Goal: Task Accomplishment & Management: Manage account settings

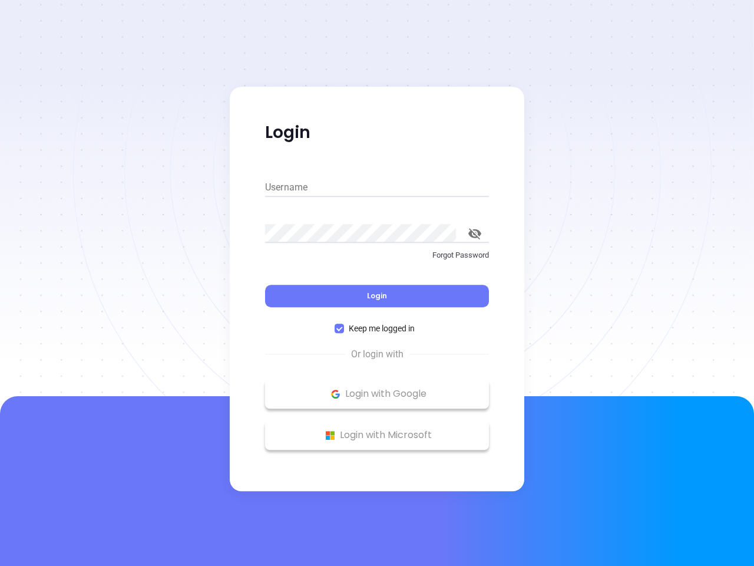
click at [377, 283] on div "Login" at bounding box center [377, 288] width 224 height 37
click at [377, 187] on input "Username" at bounding box center [377, 187] width 224 height 19
click at [475, 233] on icon "toggle password visibility" at bounding box center [474, 233] width 13 height 11
click at [377, 296] on span "Login" at bounding box center [377, 295] width 20 height 10
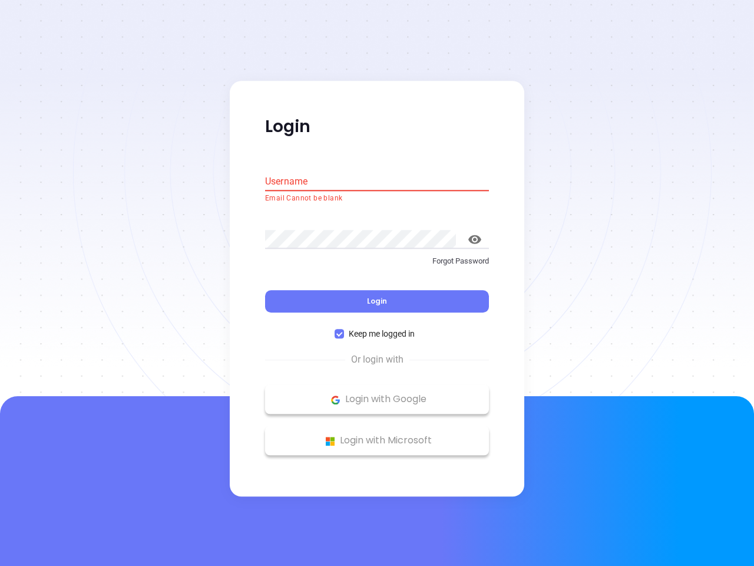
click at [377, 328] on span "Keep me logged in" at bounding box center [381, 334] width 75 height 13
click at [344, 329] on input "Keep me logged in" at bounding box center [339, 333] width 9 height 9
checkbox input "false"
click at [377, 394] on p "Login with Google" at bounding box center [377, 400] width 212 height 18
click at [377, 435] on p "Login with Microsoft" at bounding box center [377, 441] width 212 height 18
